Goal: Navigation & Orientation: Find specific page/section

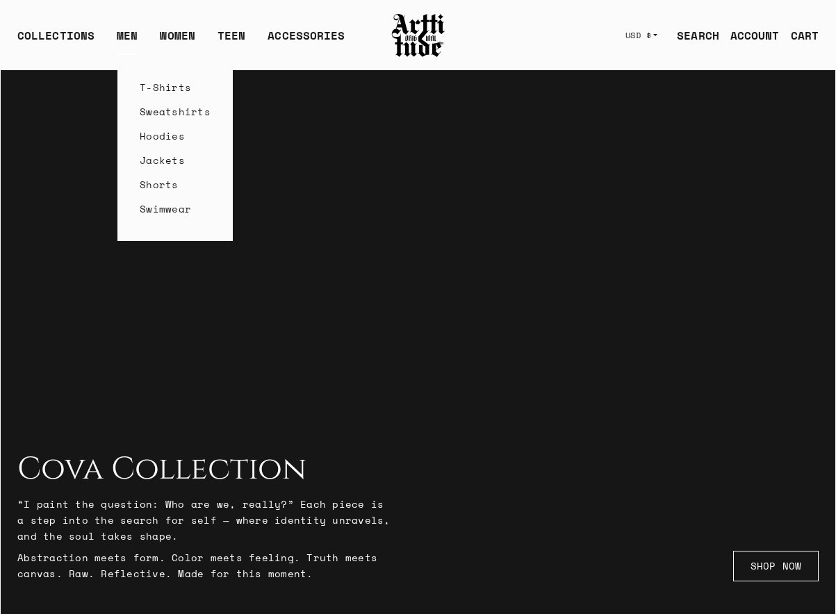
click at [163, 211] on link "Swimwear" at bounding box center [175, 209] width 71 height 24
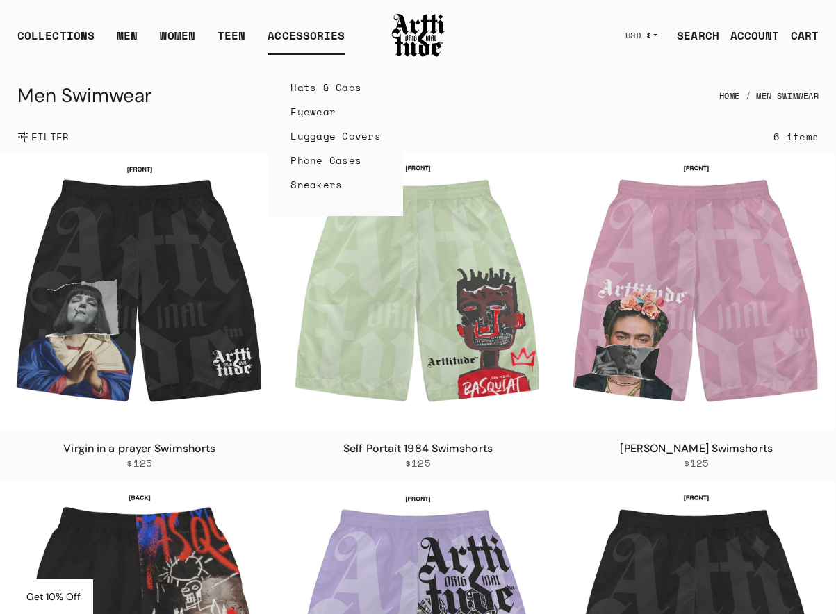
click at [314, 161] on link "Phone Cases" at bounding box center [335, 160] width 90 height 24
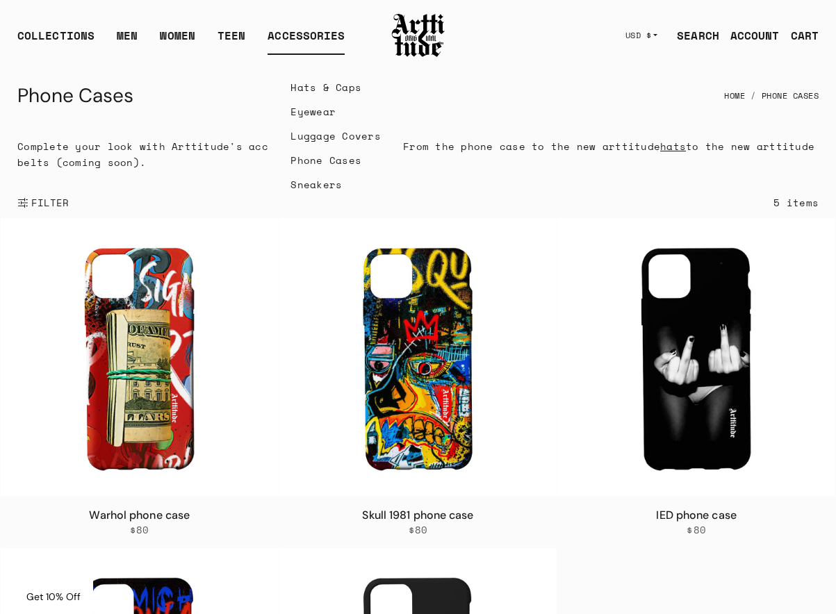
click at [313, 114] on link "Eyewear" at bounding box center [335, 111] width 90 height 24
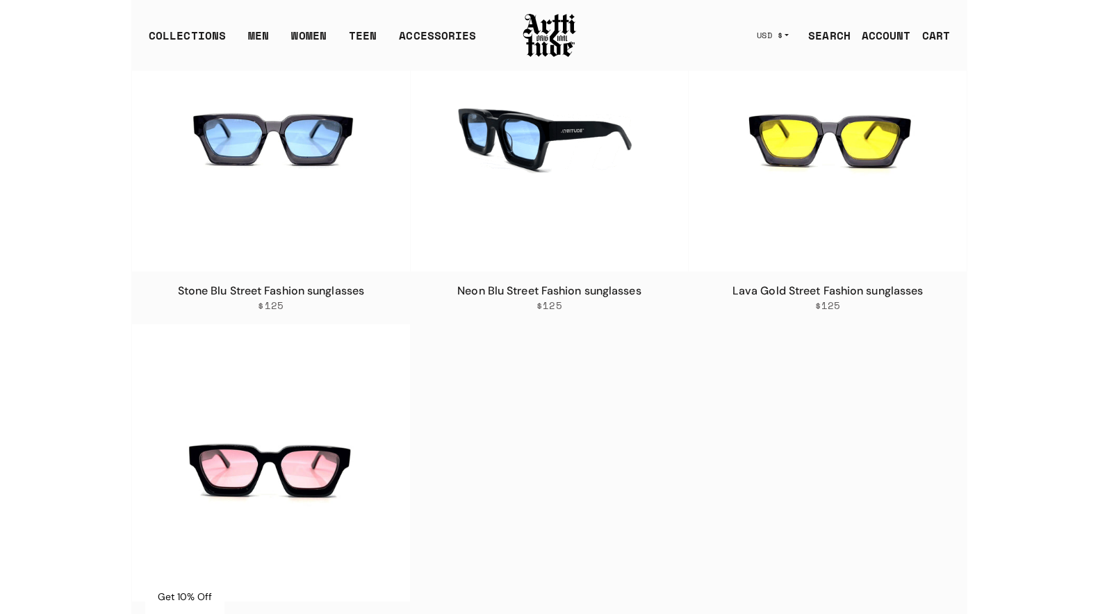
scroll to position [340, 0]
